Goal: Task Accomplishment & Management: Manage account settings

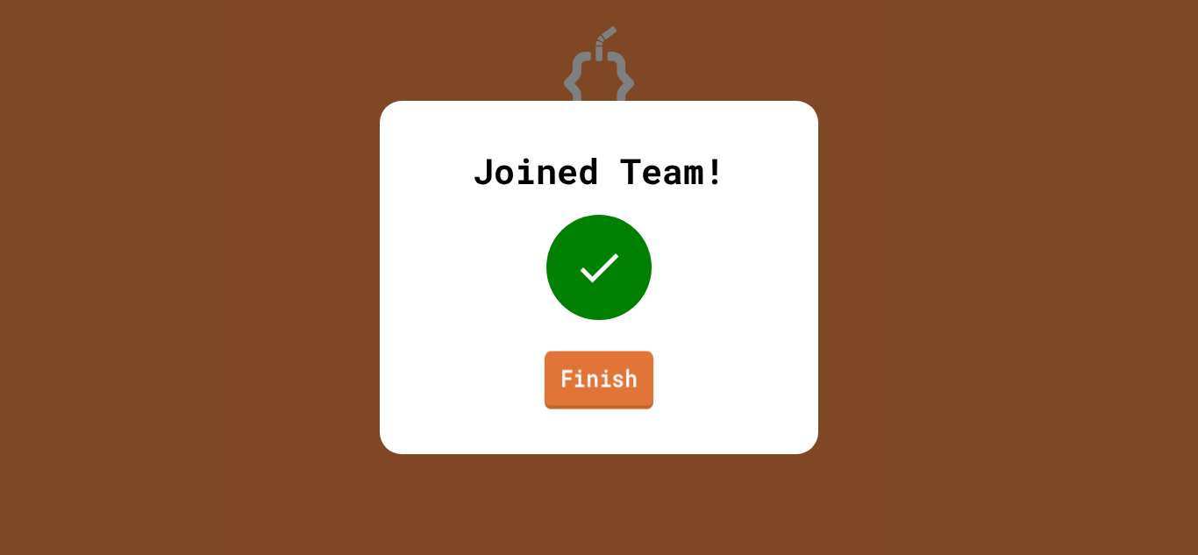
click at [600, 391] on link "Finish" at bounding box center [598, 380] width 109 height 58
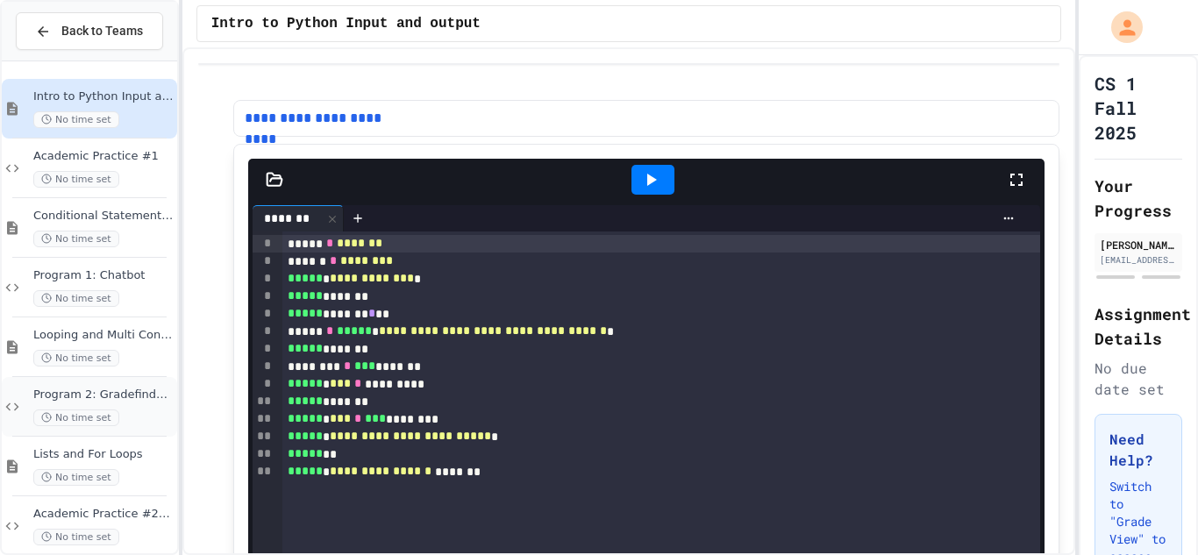
scroll to position [20, 0]
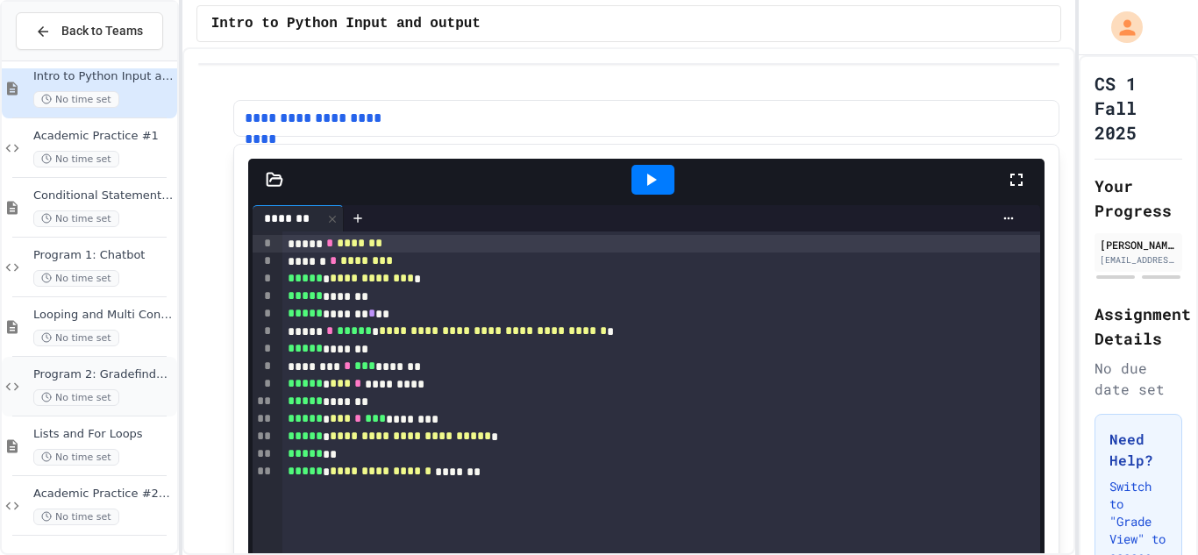
click at [83, 367] on span "Program 2: Gradefinder 1.0" at bounding box center [103, 374] width 140 height 15
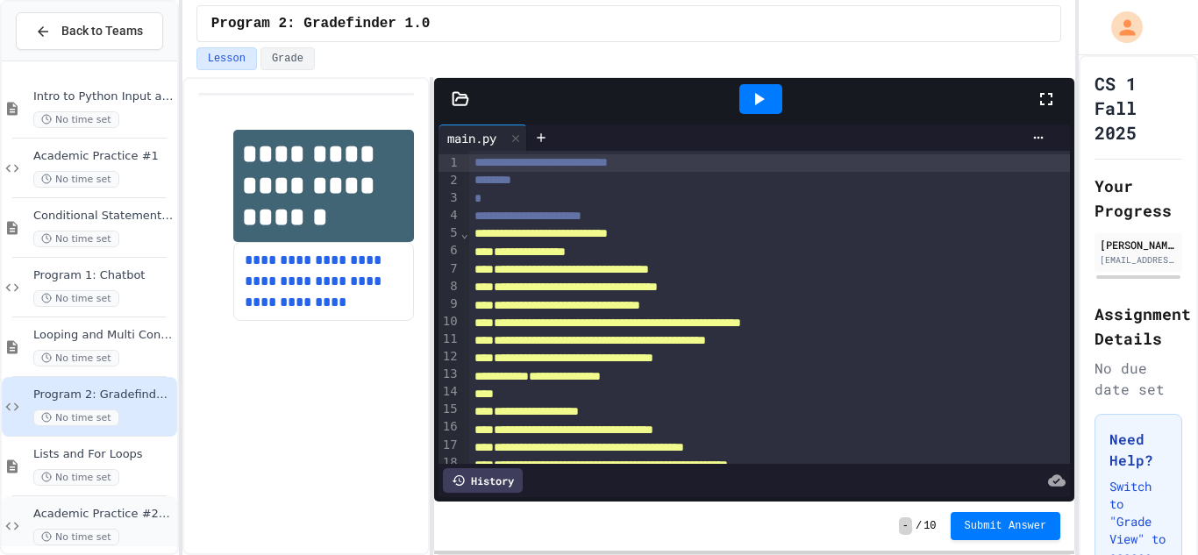
click at [108, 513] on span "Academic Practice #2: Lists" at bounding box center [103, 514] width 140 height 15
